Goal: Find specific page/section: Find specific page/section

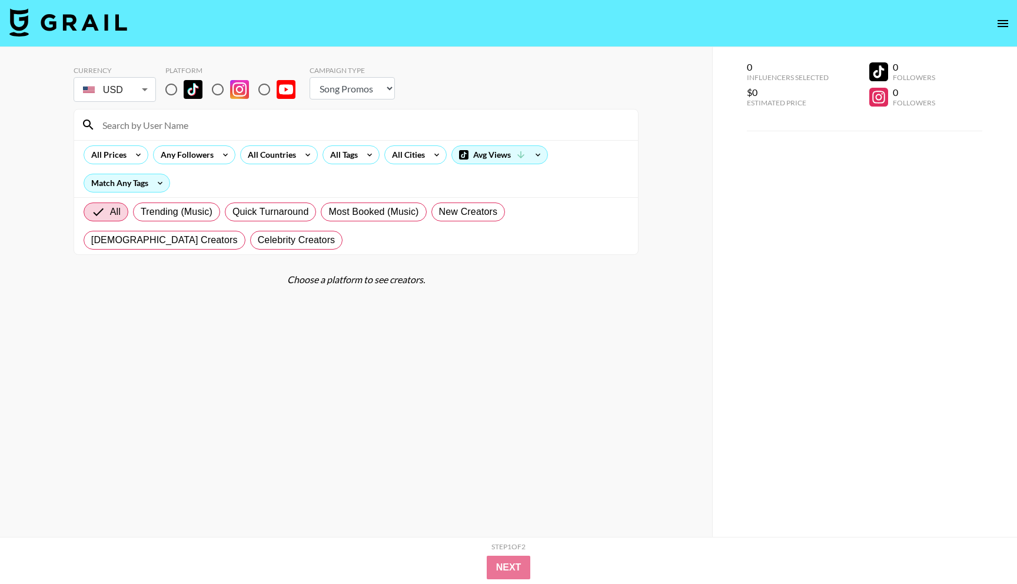
click at [369, 88] on select "Choose Type... Song Promos Brand Promos" at bounding box center [352, 88] width 85 height 22
select select "Brand"
click at [310, 77] on select "Choose Type... Song Promos Brand Promos" at bounding box center [352, 88] width 85 height 22
click at [172, 90] on input "radio" at bounding box center [171, 89] width 25 height 25
radio input "true"
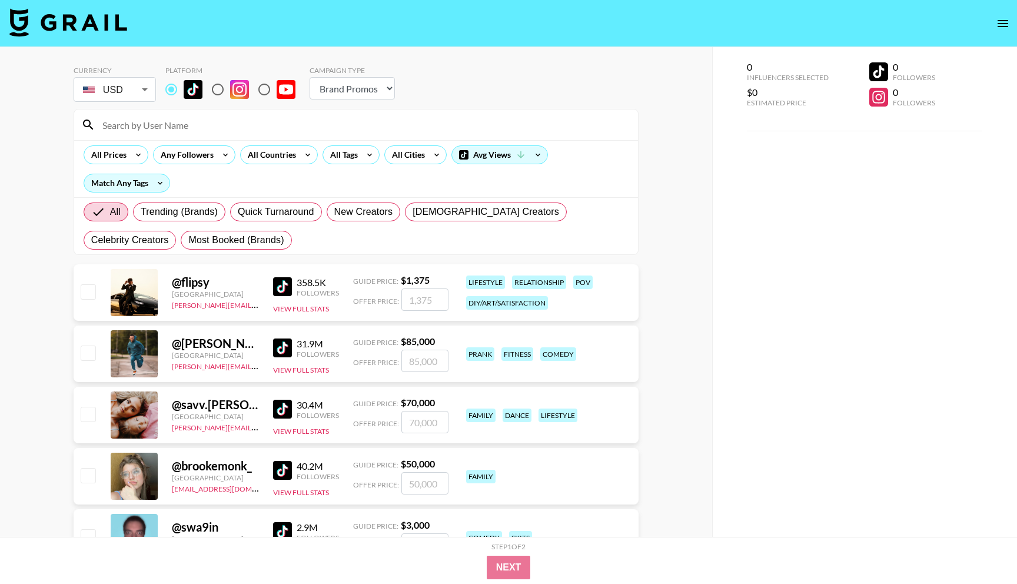
click at [276, 124] on input at bounding box center [363, 124] width 536 height 19
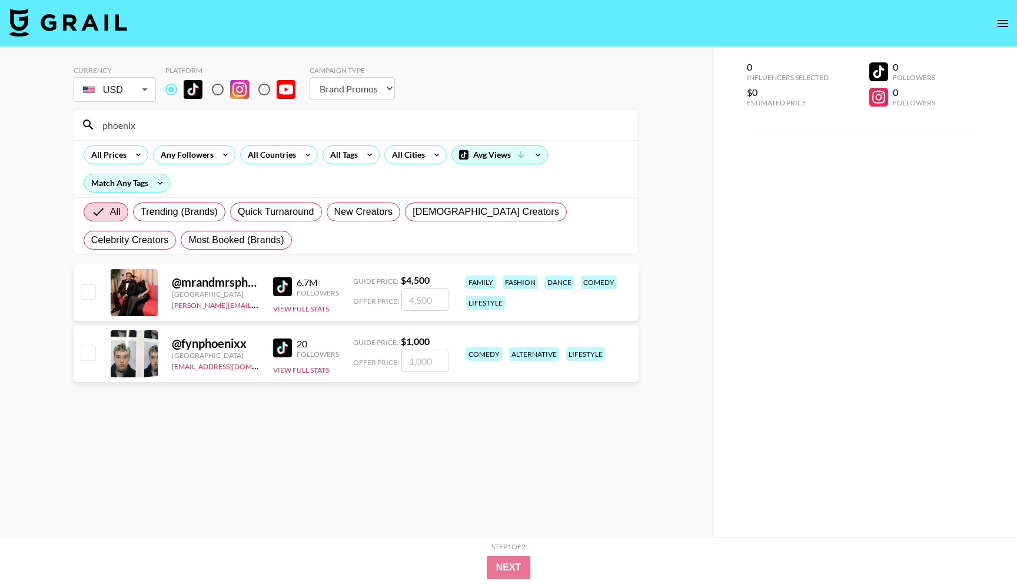
type input "phoenix"
click at [281, 284] on img at bounding box center [282, 286] width 19 height 19
